Goal: Information Seeking & Learning: Learn about a topic

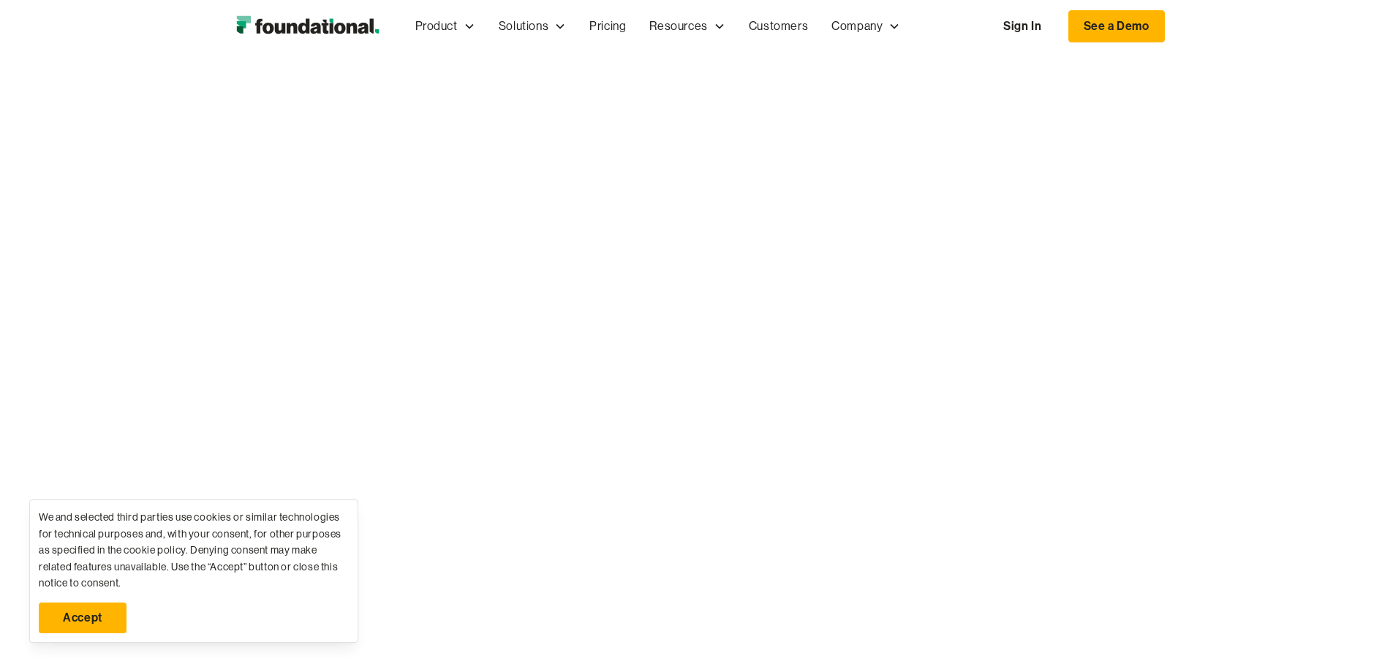
scroll to position [4608, 0]
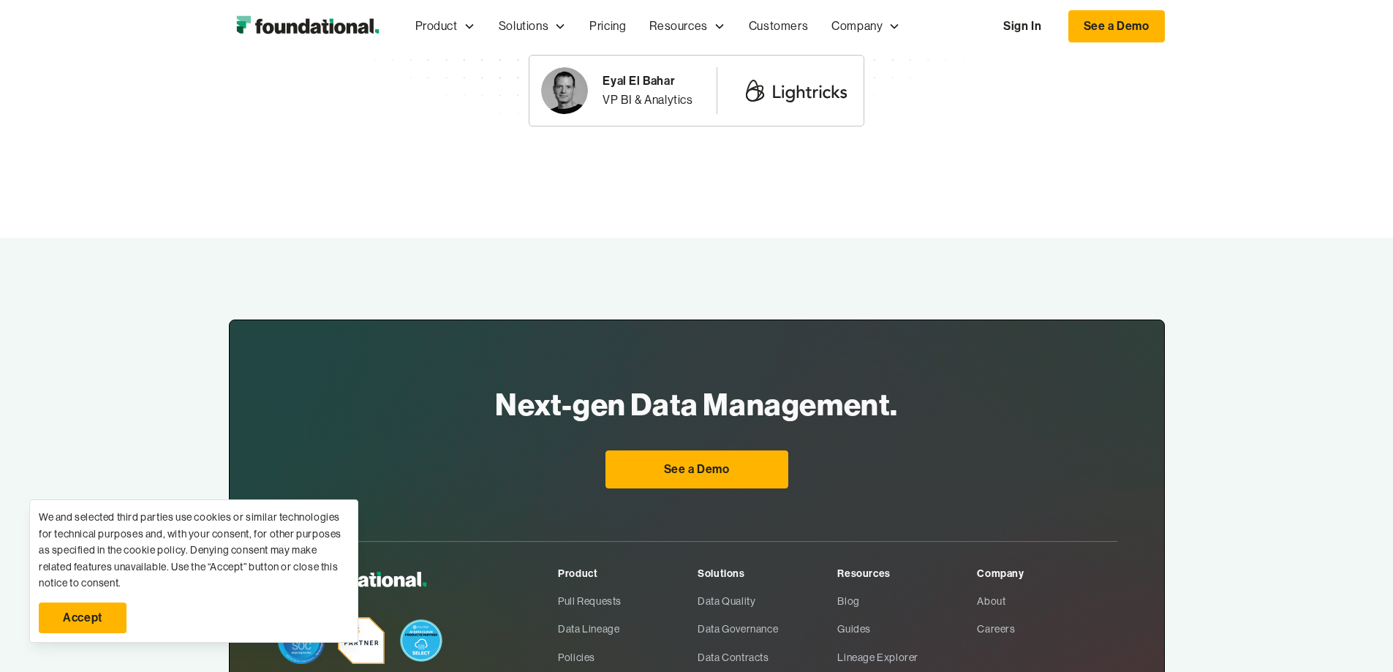
click at [75, 623] on link "Accept" at bounding box center [83, 618] width 88 height 31
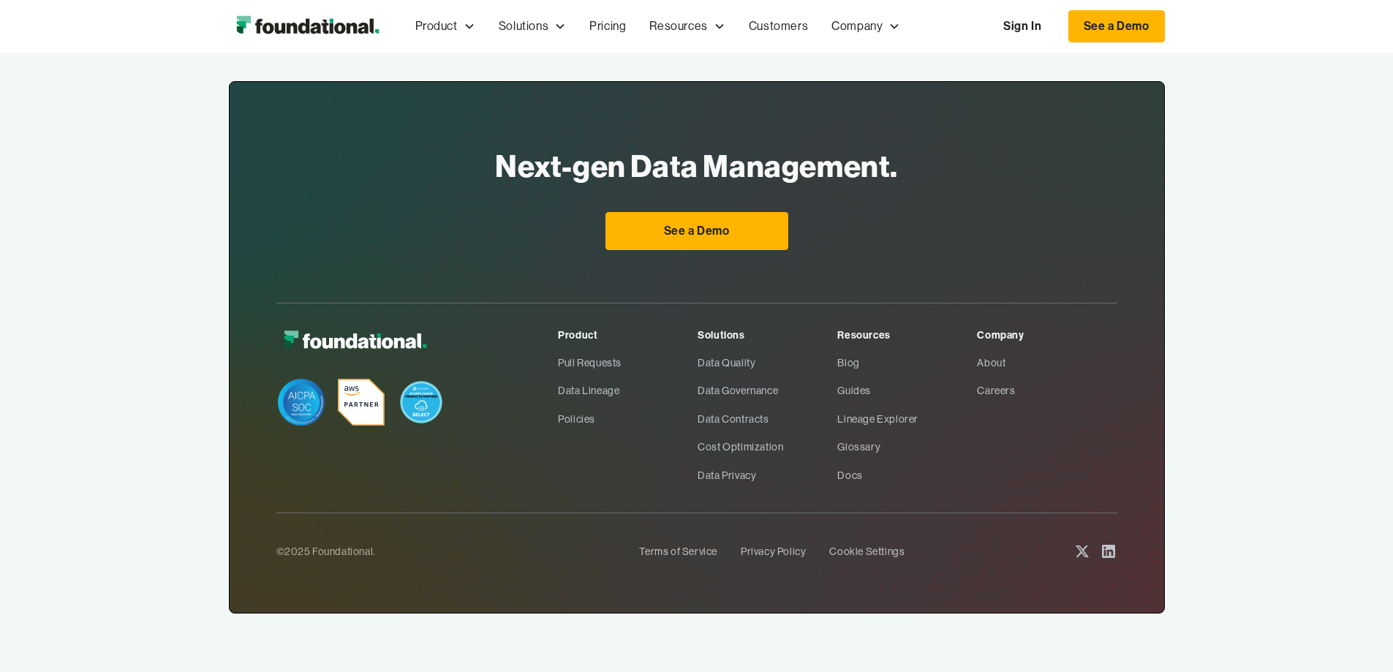
scroll to position [5355, 0]
click at [742, 546] on link "Privacy Policy" at bounding box center [773, 552] width 65 height 28
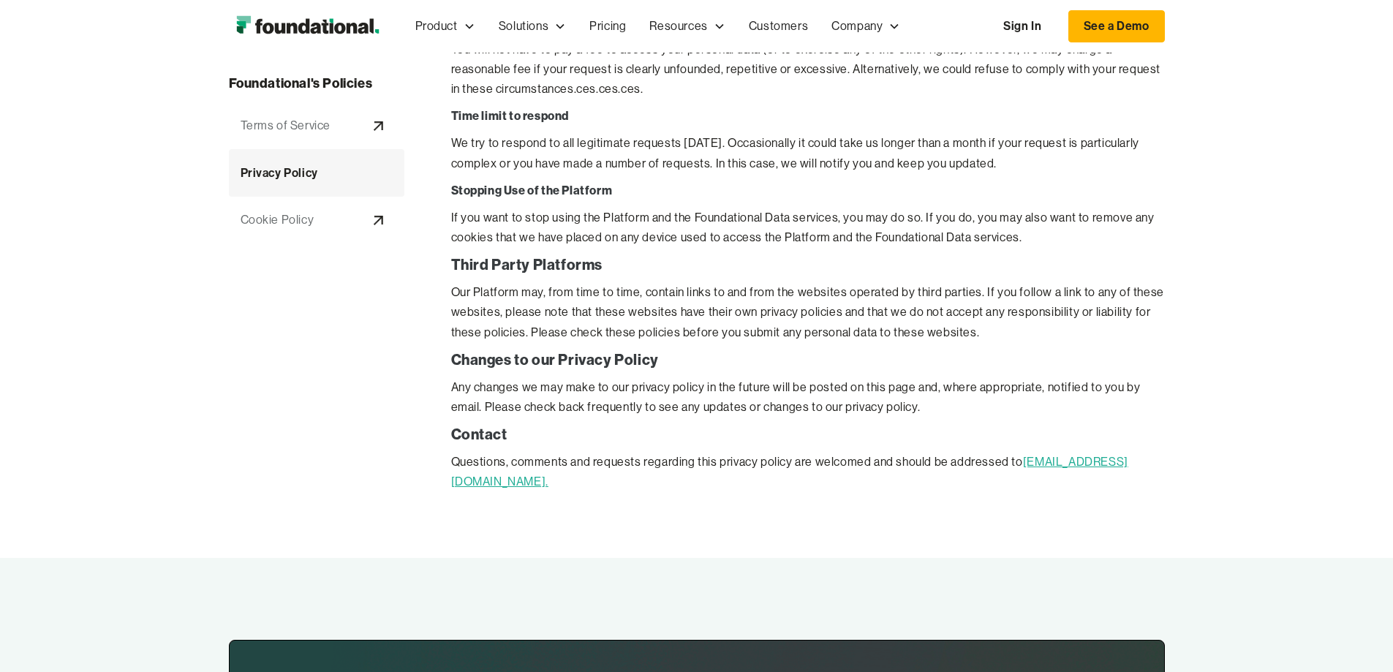
scroll to position [3667, 0]
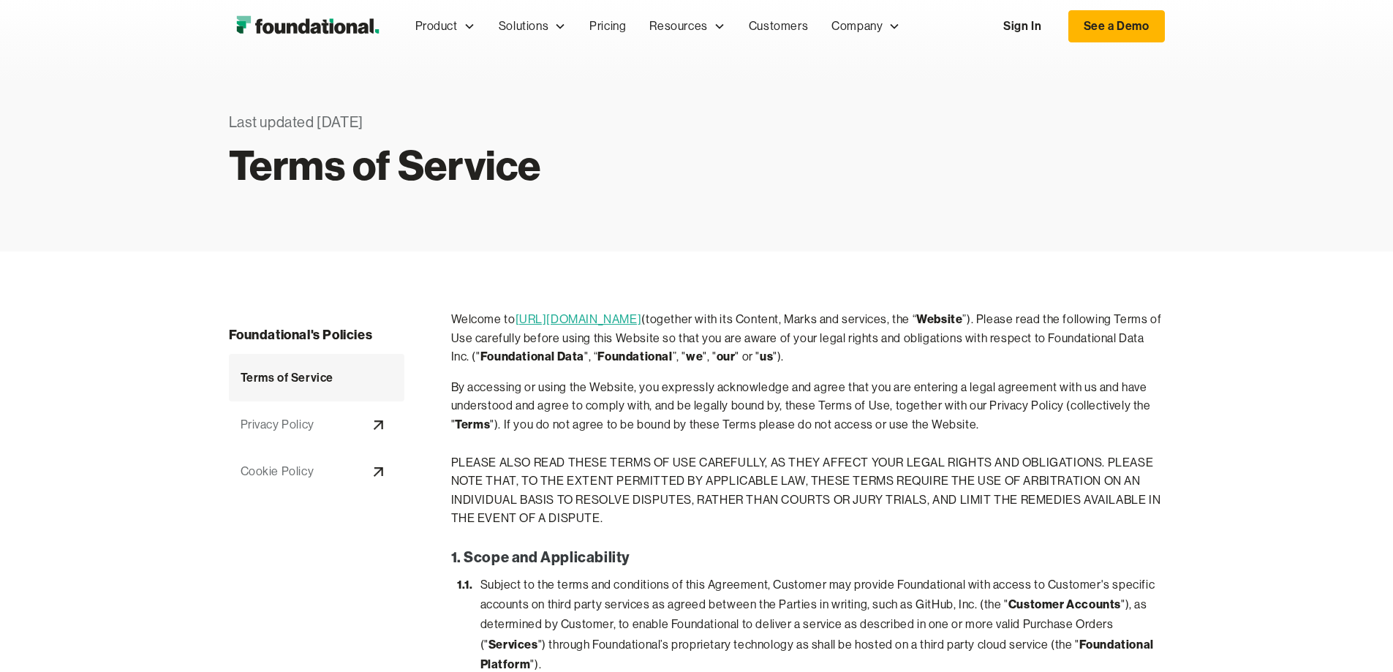
click at [572, 458] on p "PLEASE ALSO READ THESE TERMS OF USE CAREFULLY, AS THEY AFFECT YOUR LEGAL RIGHTS…" at bounding box center [808, 490] width 714 height 75
click at [753, 336] on p "Welcome to [URL][DOMAIN_NAME] (together with its Content, Marks and services, t…" at bounding box center [808, 338] width 714 height 56
drag, startPoint x: 753, startPoint y: 336, endPoint x: 778, endPoint y: 341, distance: 25.4
click at [778, 341] on p "Welcome to [URL][DOMAIN_NAME] (together with its Content, Marks and services, t…" at bounding box center [808, 338] width 714 height 56
copy p "Foundational Data"
